Goal: Find specific page/section: Find specific page/section

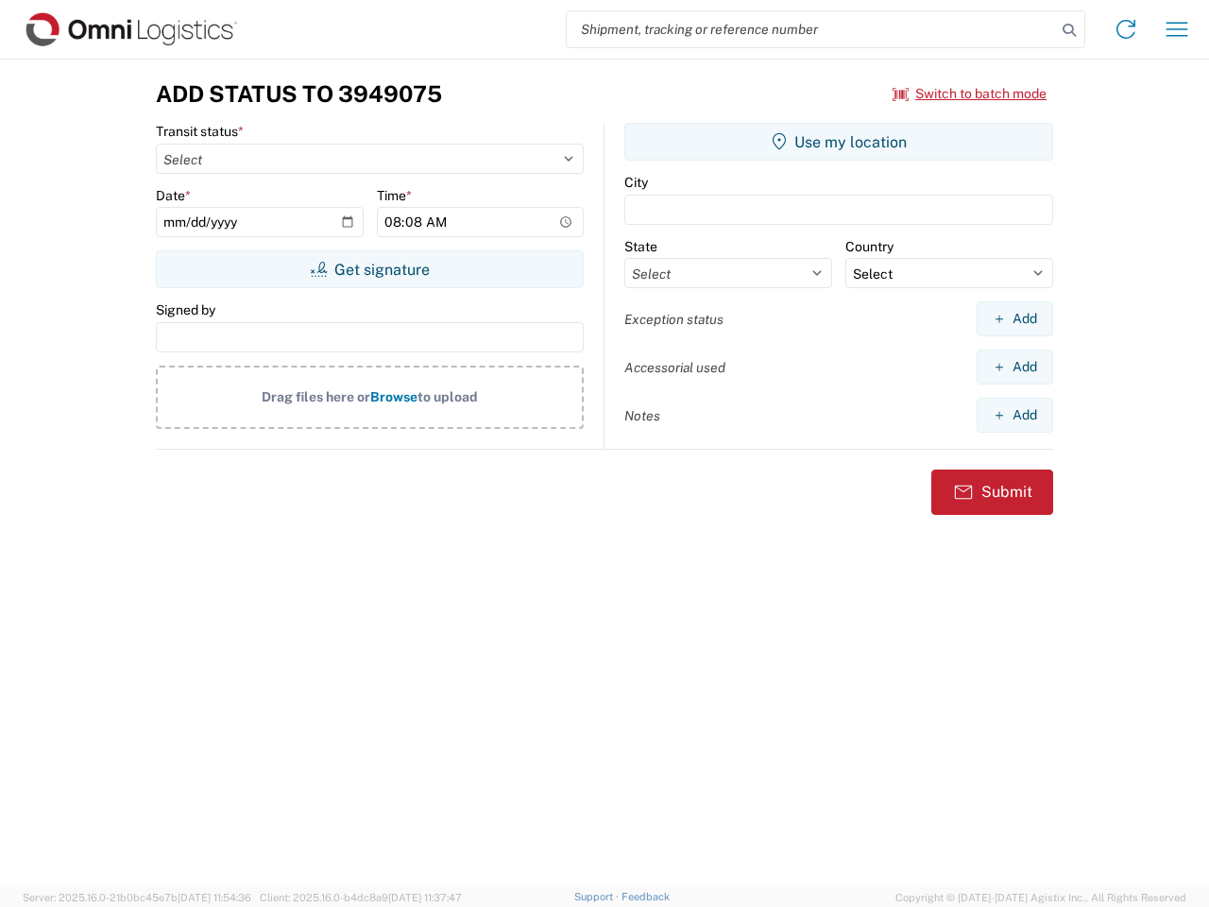
click at [811, 29] on input "search" at bounding box center [811, 29] width 489 height 36
click at [1069, 30] on icon at bounding box center [1069, 30] width 26 height 26
click at [1126, 29] on icon at bounding box center [1126, 29] width 30 height 30
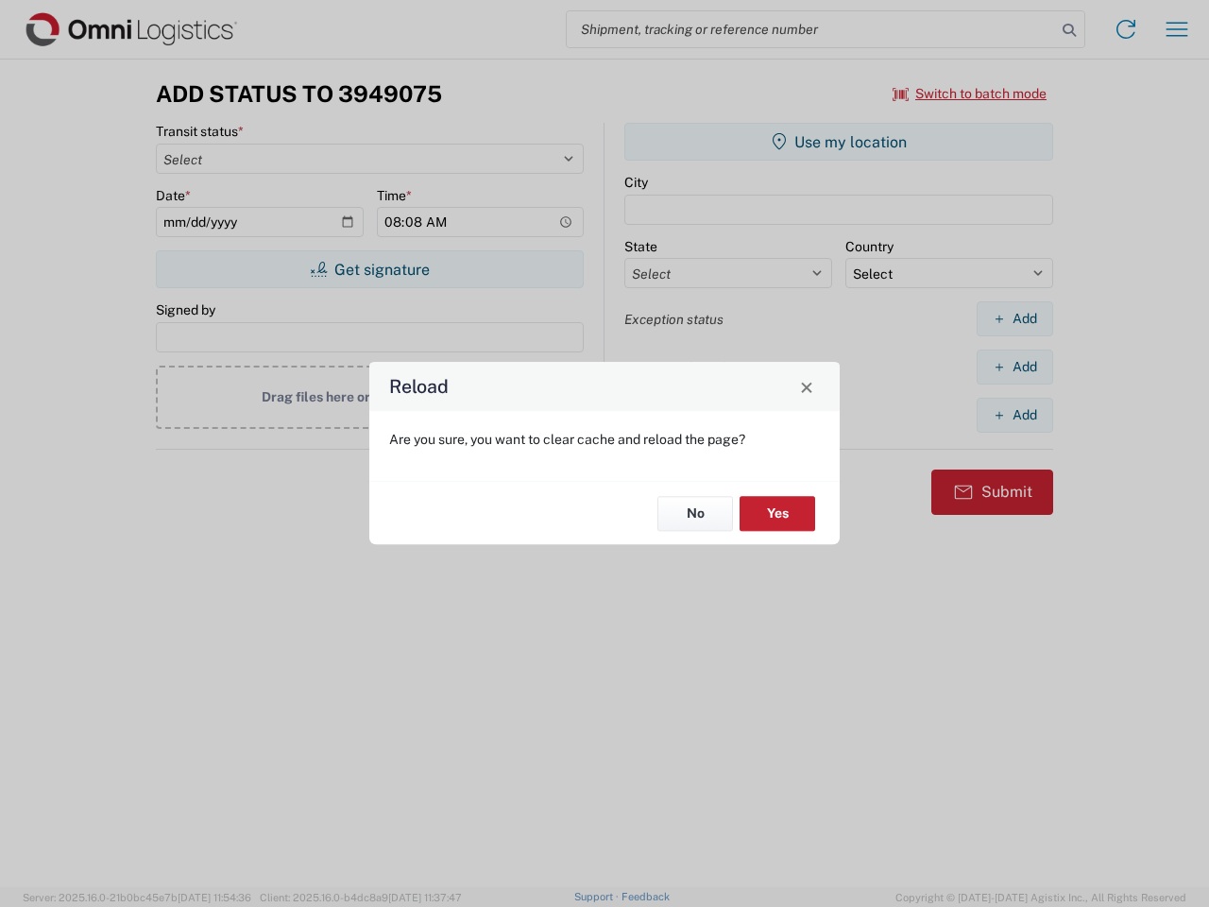
click at [970, 94] on div "Reload Are you sure, you want to clear cache and reload the page? No Yes" at bounding box center [604, 453] width 1209 height 907
click at [369, 269] on div "Reload Are you sure, you want to clear cache and reload the page? No Yes" at bounding box center [604, 453] width 1209 height 907
click at [839, 142] on div "Reload Are you sure, you want to clear cache and reload the page? No Yes" at bounding box center [604, 453] width 1209 height 907
click at [1015, 318] on div "Reload Are you sure, you want to clear cache and reload the page? No Yes" at bounding box center [604, 453] width 1209 height 907
click at [1015, 367] on div "Reload Are you sure, you want to clear cache and reload the page? No Yes" at bounding box center [604, 453] width 1209 height 907
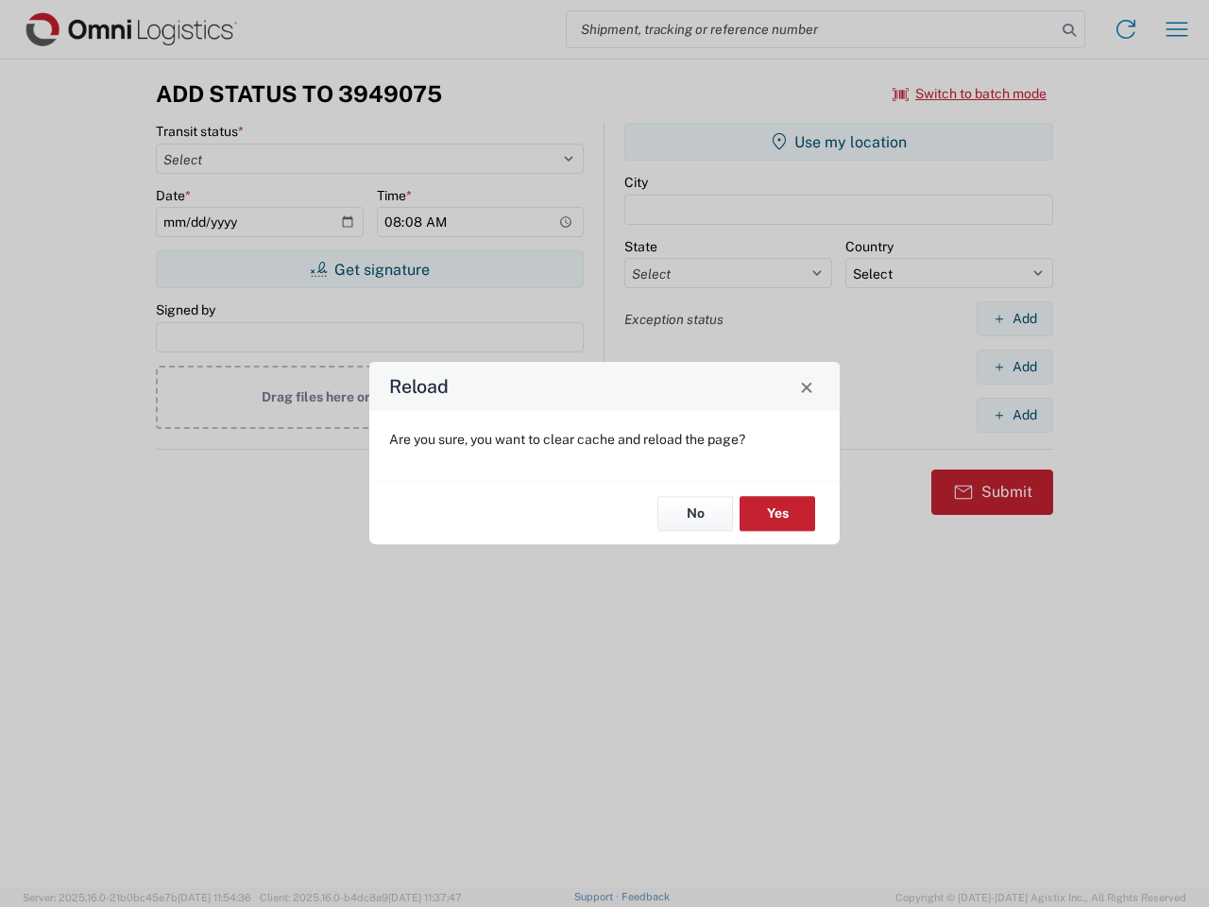
click at [1015, 415] on div "Reload Are you sure, you want to clear cache and reload the page? No Yes" at bounding box center [604, 453] width 1209 height 907
